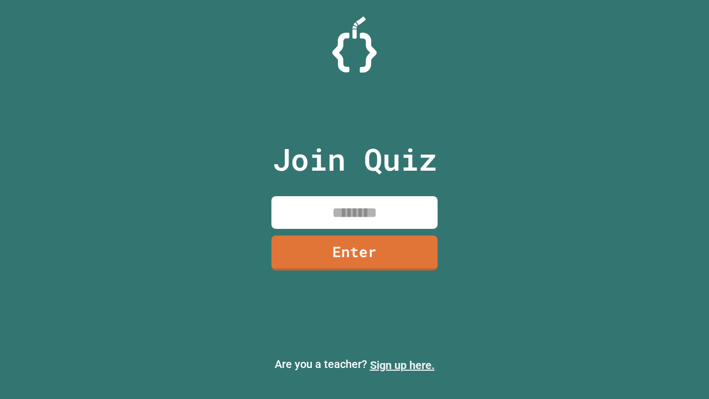
click at [402, 365] on link "Sign up here." at bounding box center [402, 365] width 65 height 13
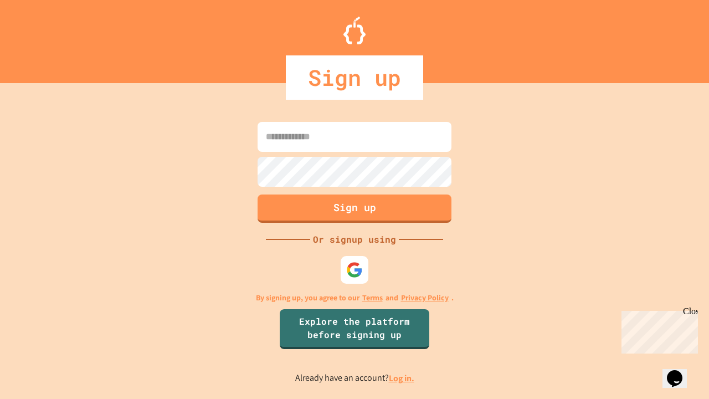
click at [402, 378] on link "Log in." at bounding box center [401, 378] width 25 height 12
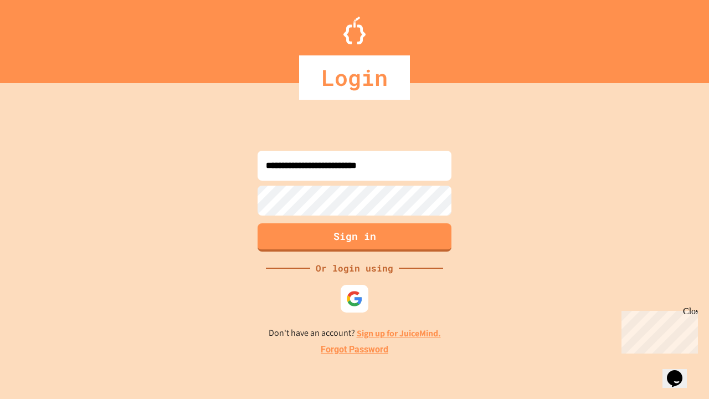
type input "**********"
